Goal: Task Accomplishment & Management: Manage account settings

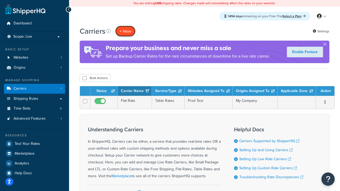
click at [125, 31] on button "+ New" at bounding box center [125, 31] width 20 height 11
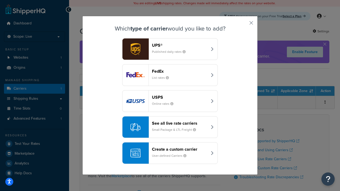
click at [179, 71] on header "FedEx" at bounding box center [179, 71] width 55 height 5
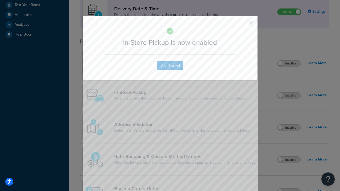
scroll to position [149, 0]
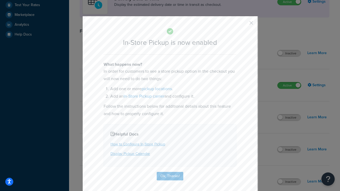
click at [243, 25] on button "button" at bounding box center [243, 24] width 1 height 1
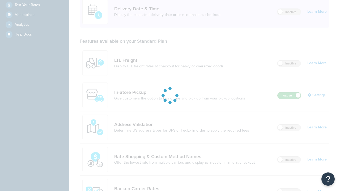
click at [289, 92] on label "Active" at bounding box center [288, 95] width 23 height 6
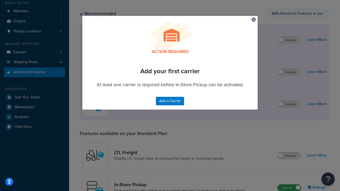
scroll to position [139, 0]
